Goal: Use online tool/utility

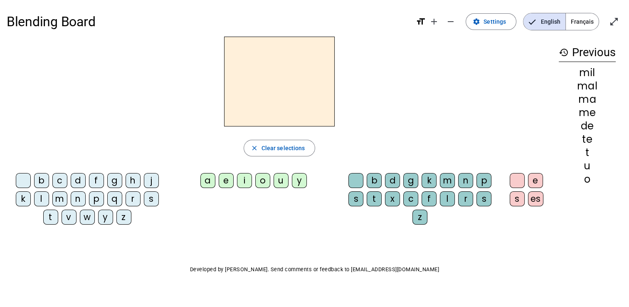
click at [71, 176] on div "d" at bounding box center [78, 180] width 15 height 15
click at [55, 278] on div "Blending Board format_size add remove settings Settings English Français open_i…" at bounding box center [314, 159] width 629 height 318
click at [63, 283] on div "Blending Board format_size add remove settings Settings English Français open_i…" at bounding box center [314, 159] width 629 height 318
click at [73, 291] on div "Blending Board format_size add remove settings Settings English Français open_i…" at bounding box center [314, 159] width 629 height 318
click at [280, 176] on div "u" at bounding box center [280, 180] width 15 height 15
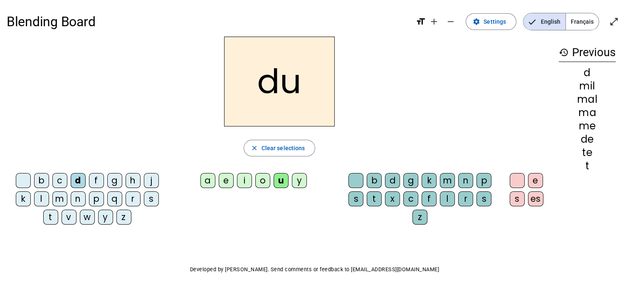
click at [47, 211] on div "t" at bounding box center [50, 216] width 15 height 15
click at [204, 176] on div "a" at bounding box center [207, 180] width 15 height 15
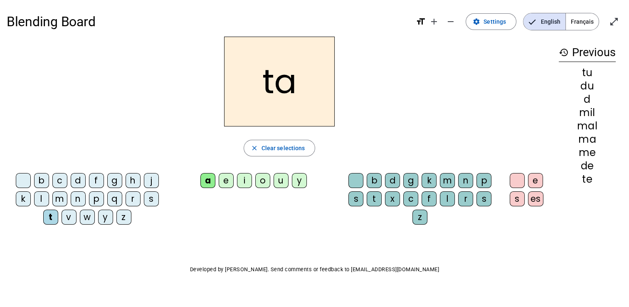
click at [223, 180] on div "e" at bounding box center [226, 180] width 15 height 15
click at [73, 180] on div "d" at bounding box center [78, 180] width 15 height 15
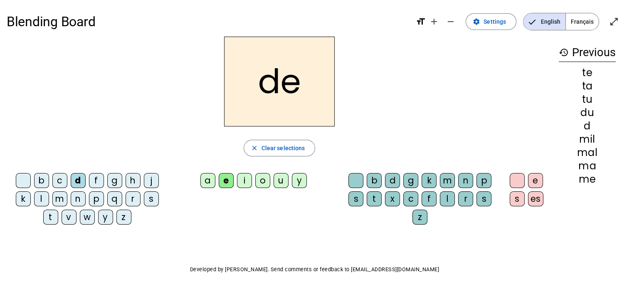
click at [150, 178] on div "j" at bounding box center [151, 180] width 15 height 15
click at [60, 197] on div "m" at bounding box center [59, 198] width 15 height 15
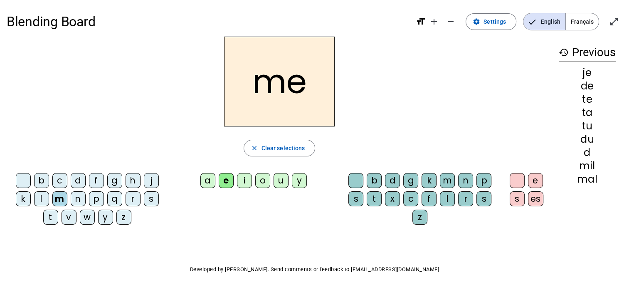
click at [203, 177] on div "a" at bounding box center [207, 180] width 15 height 15
click at [442, 198] on div "l" at bounding box center [447, 198] width 15 height 15
